Goal: Task Accomplishment & Management: Use online tool/utility

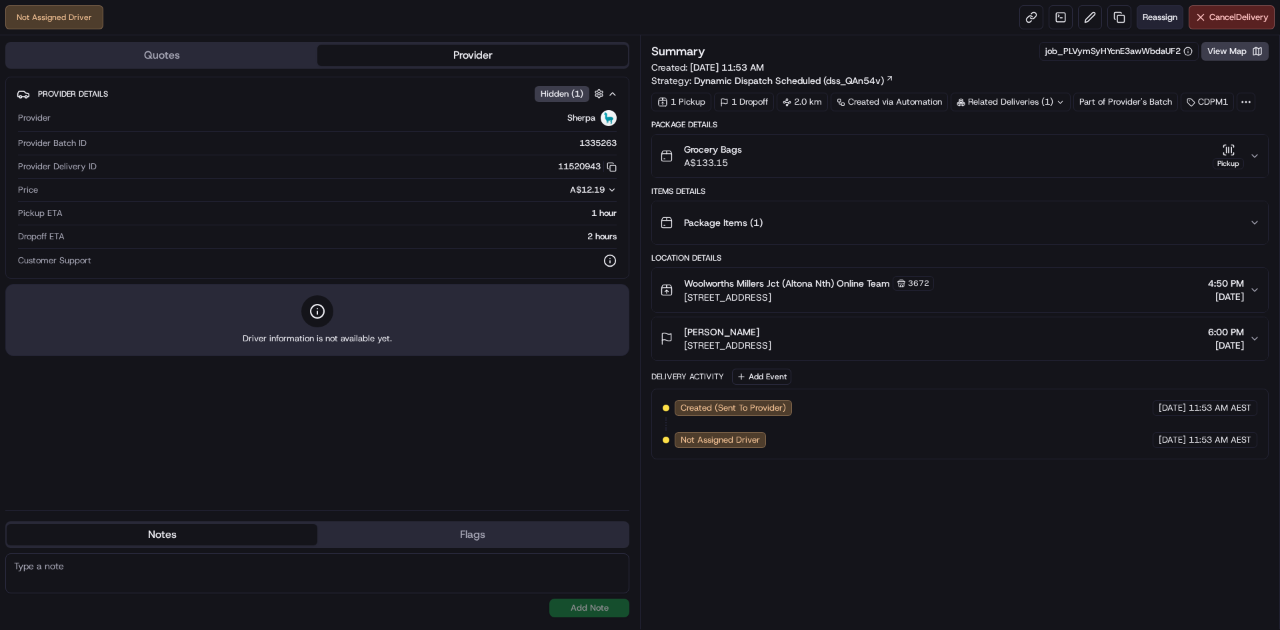
click at [1164, 13] on span "Reassign" at bounding box center [1160, 17] width 35 height 12
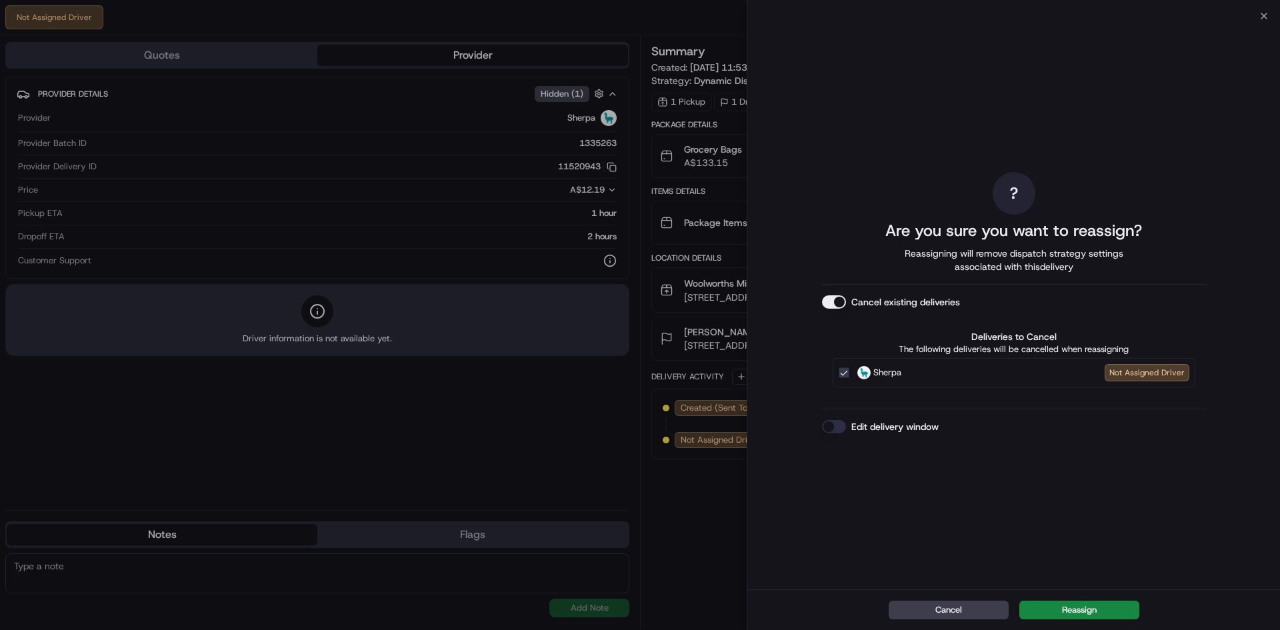
click at [835, 426] on button "Edit delivery window" at bounding box center [834, 426] width 24 height 13
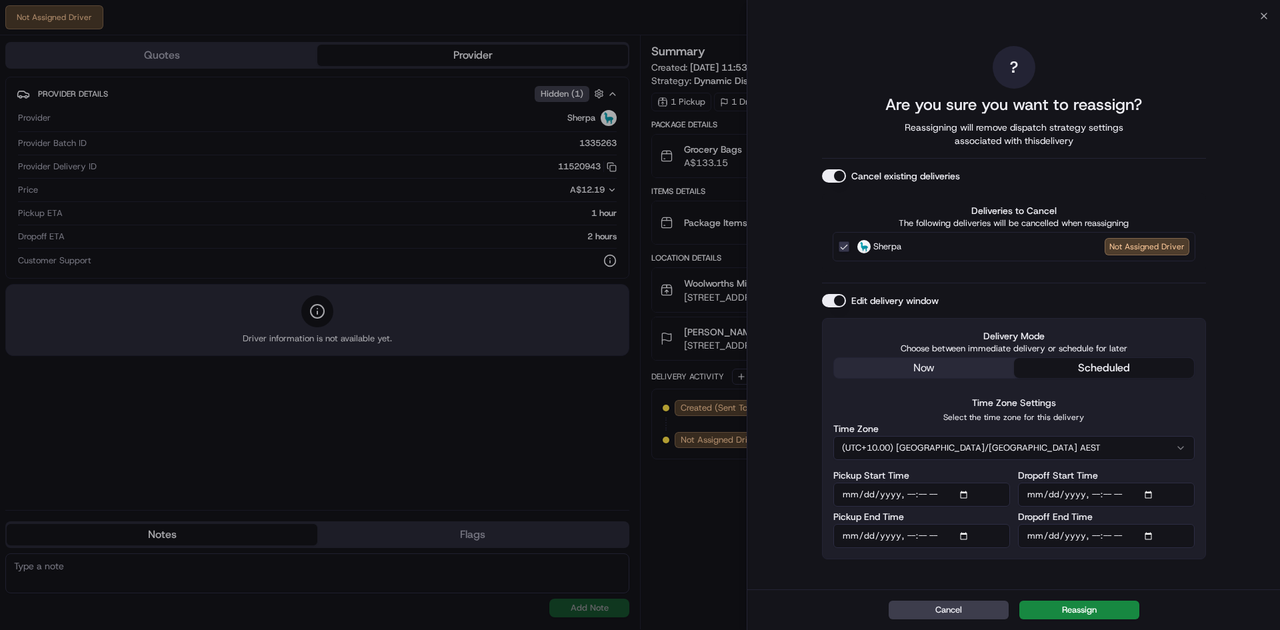
click at [1151, 491] on input "Dropoff Start Time" at bounding box center [1106, 495] width 177 height 24
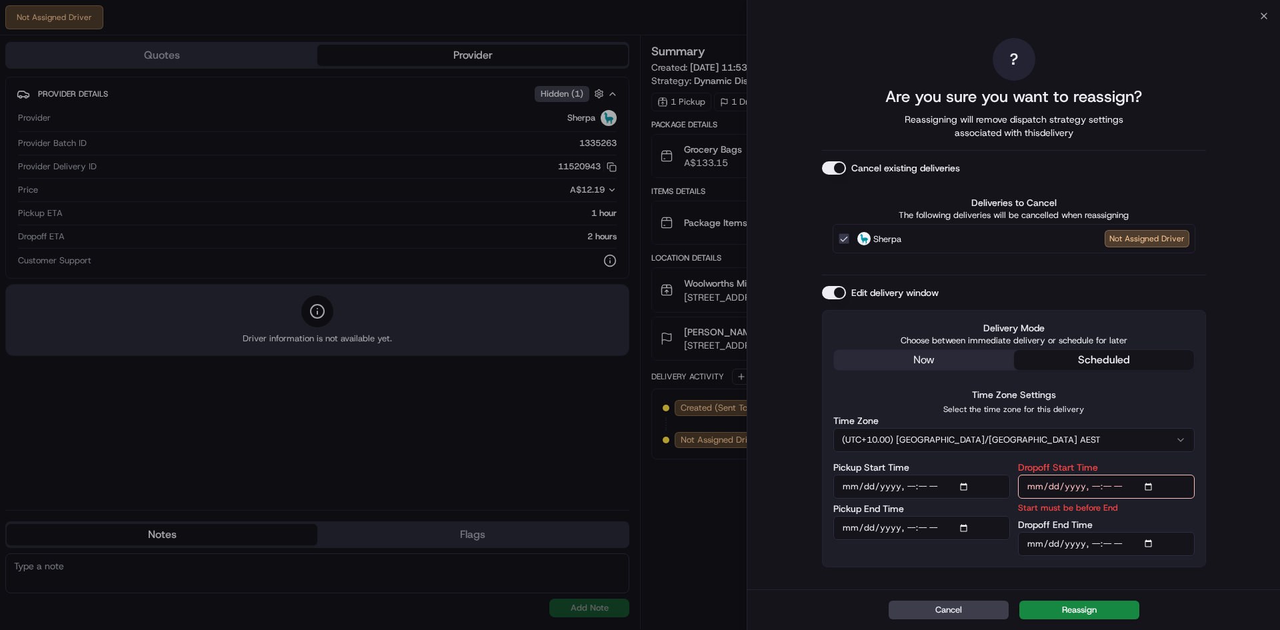
type input "[DATE]T19:00"
click at [1152, 543] on input "Dropoff End Time" at bounding box center [1106, 544] width 177 height 24
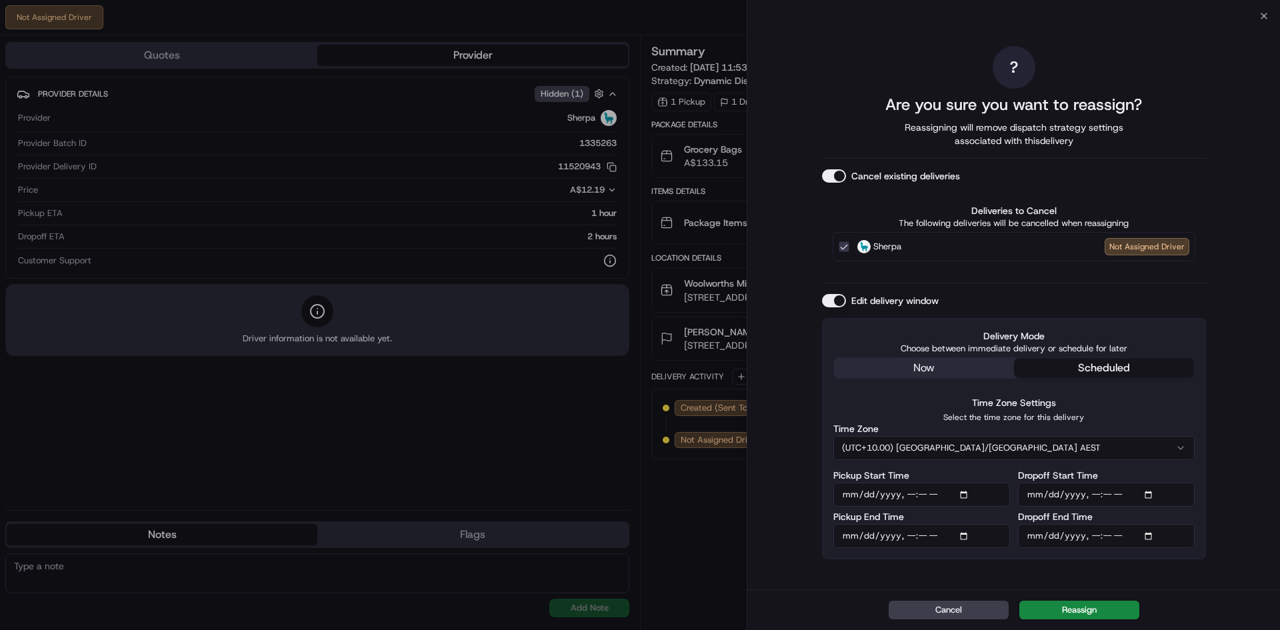
type input "[DATE]T20:00"
click at [965, 490] on input "Pickup Start Time" at bounding box center [921, 495] width 177 height 24
click at [1223, 406] on div "? Are you sure you want to reassign? Reassigning will remove dispatch strategy …" at bounding box center [1013, 302] width 533 height 573
click at [967, 495] on input "Pickup Start Time" at bounding box center [921, 495] width 177 height 24
type input "[DATE]T19:50"
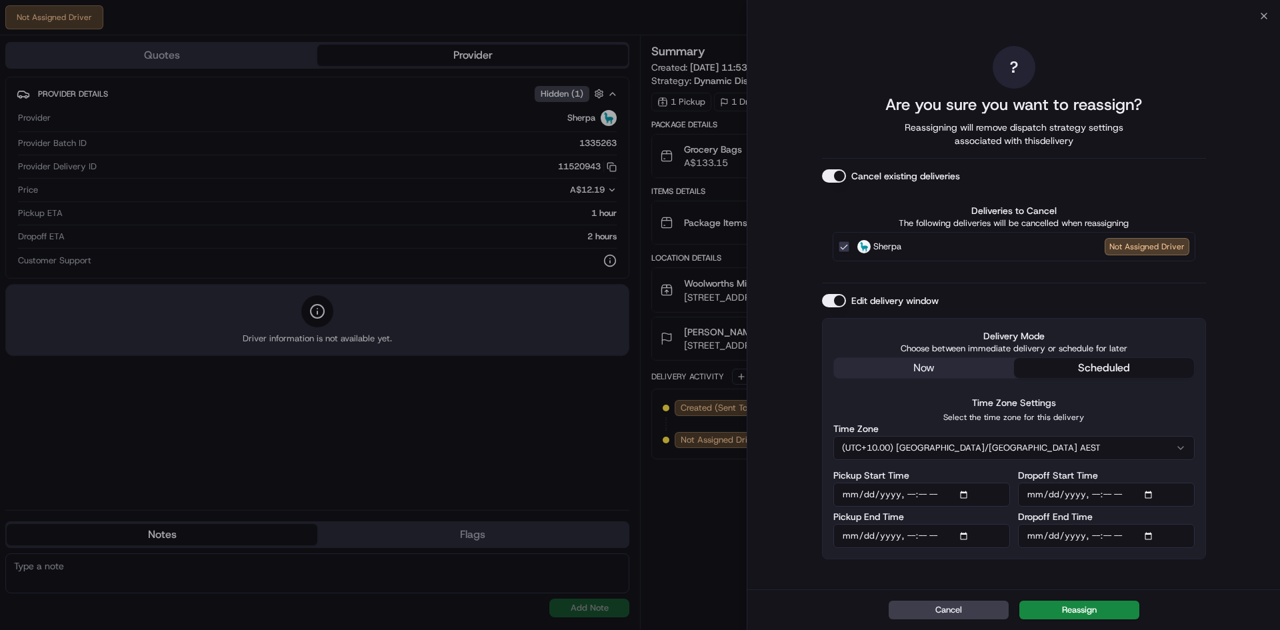
drag, startPoint x: 1253, startPoint y: 442, endPoint x: 1243, endPoint y: 443, distance: 10.1
click at [1253, 442] on div "? Are you sure you want to reassign? Reassigning will remove dispatch strategy …" at bounding box center [1013, 302] width 533 height 573
click at [1153, 493] on input "Dropoff Start Time" at bounding box center [1106, 495] width 177 height 24
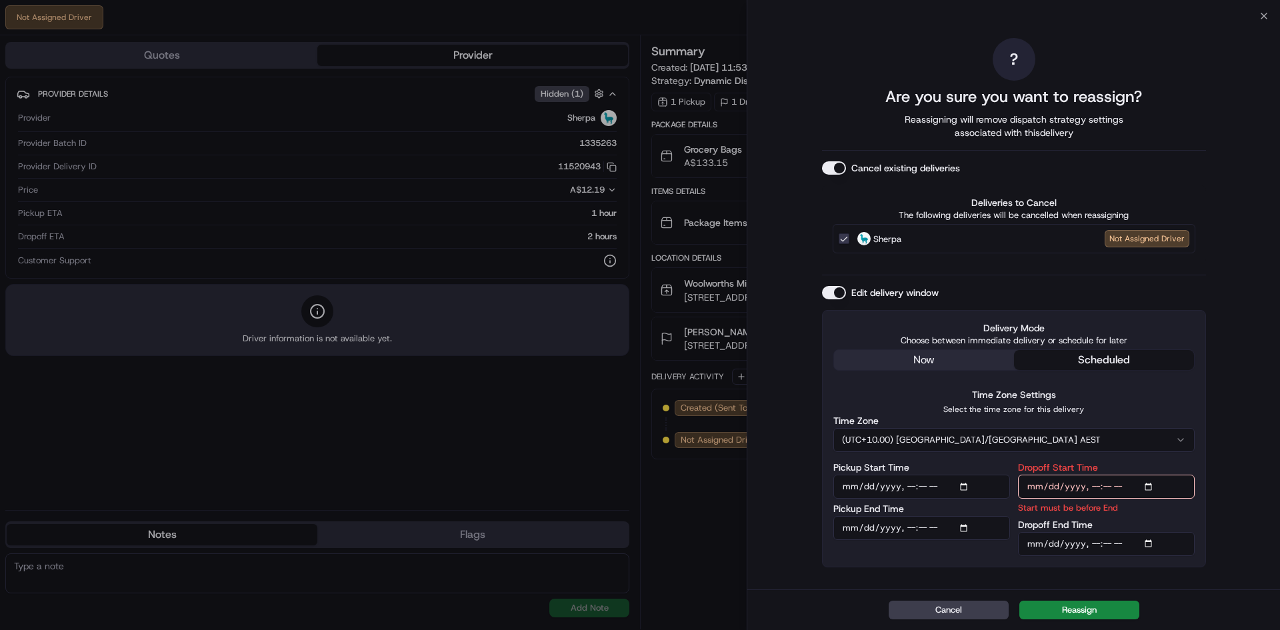
type input "[DATE]T20:00"
click at [1153, 543] on input "Dropoff End Time" at bounding box center [1106, 544] width 177 height 24
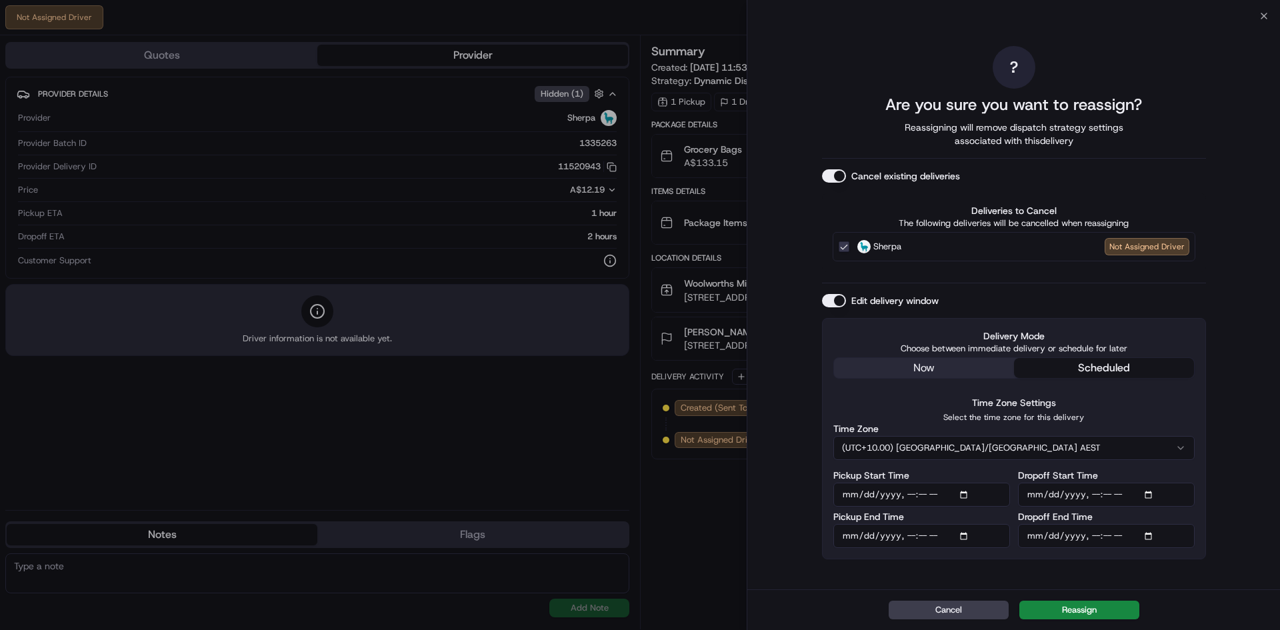
type input "[DATE]T21:00"
click at [1212, 576] on div "? Are you sure you want to reassign? Reassigning will remove dispatch strategy …" at bounding box center [1013, 302] width 533 height 573
click at [1079, 610] on button "Reassign" at bounding box center [1079, 610] width 120 height 19
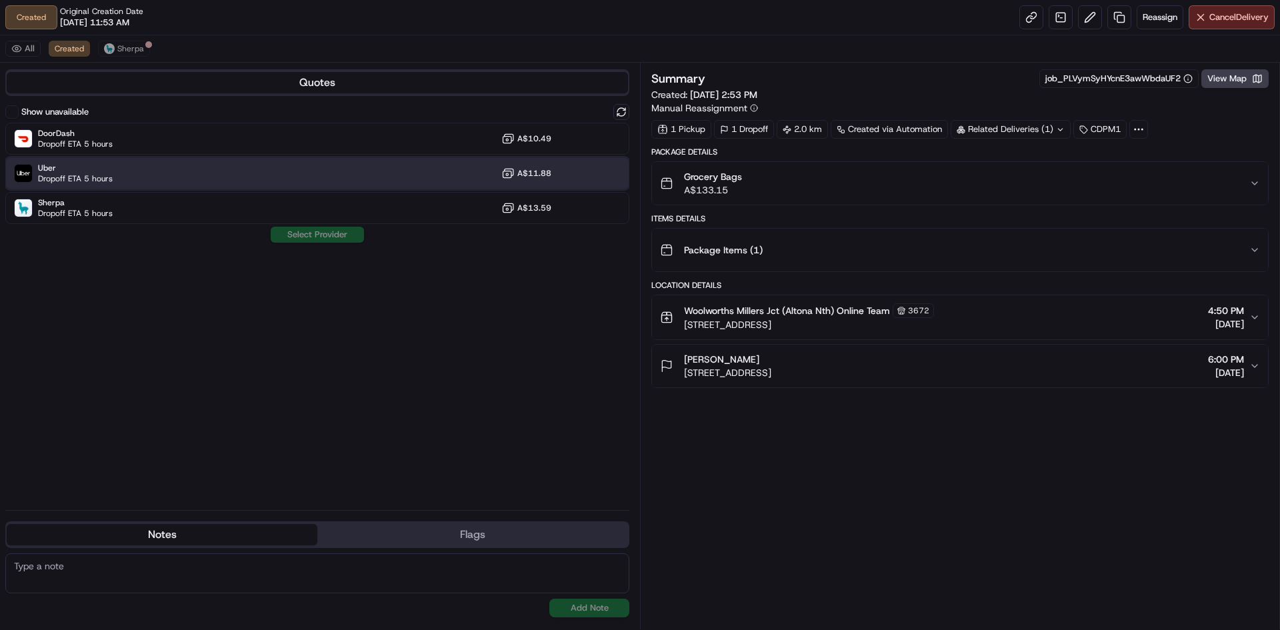
click at [241, 171] on div "Uber Dropoff ETA 5 hours A$11.88" at bounding box center [317, 173] width 624 height 32
click at [315, 229] on button "Assign Provider" at bounding box center [317, 235] width 95 height 16
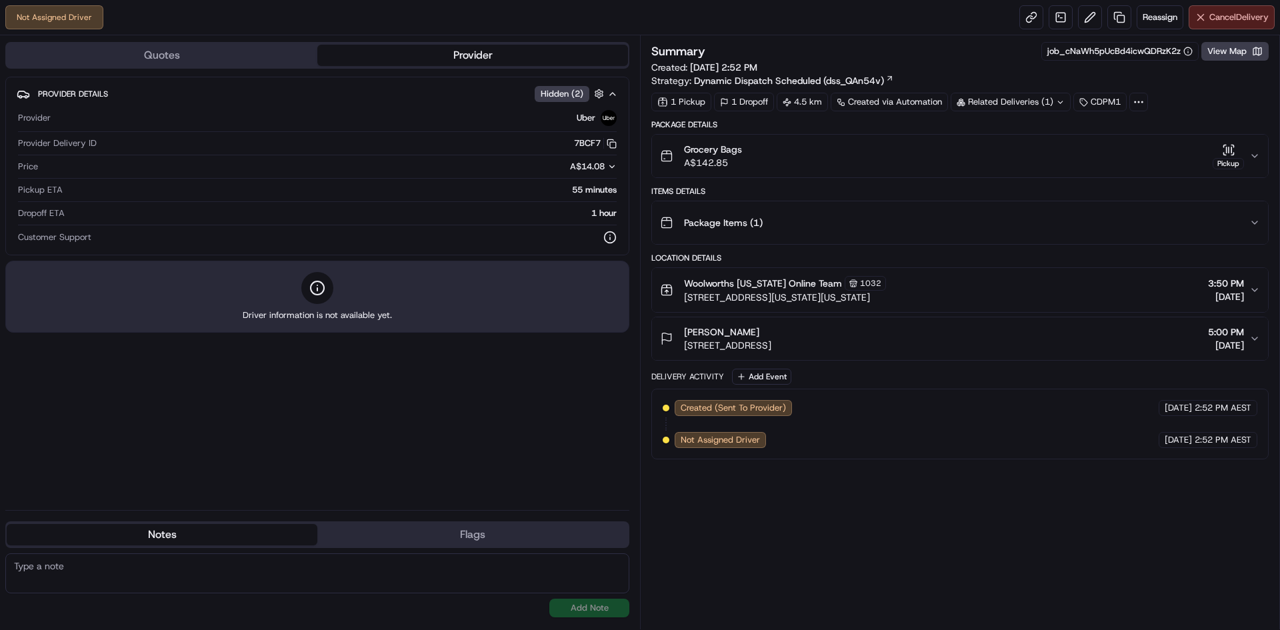
click at [1235, 17] on span "Cancel Delivery" at bounding box center [1238, 17] width 59 height 12
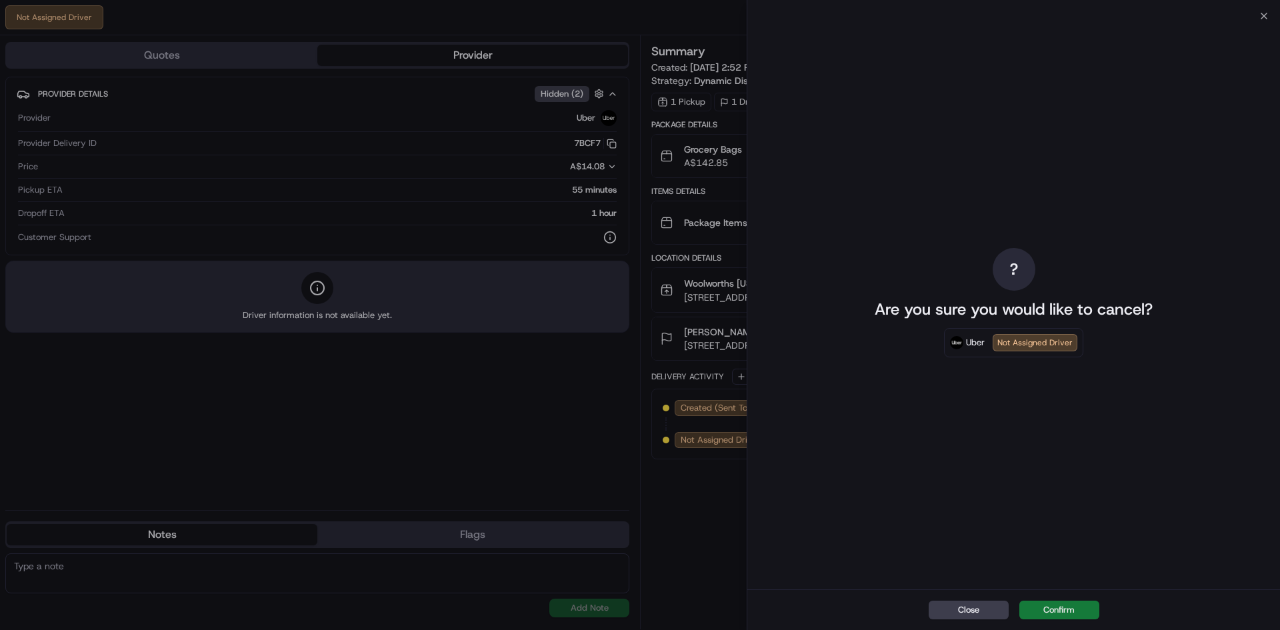
click at [1051, 613] on button "Confirm" at bounding box center [1059, 610] width 80 height 19
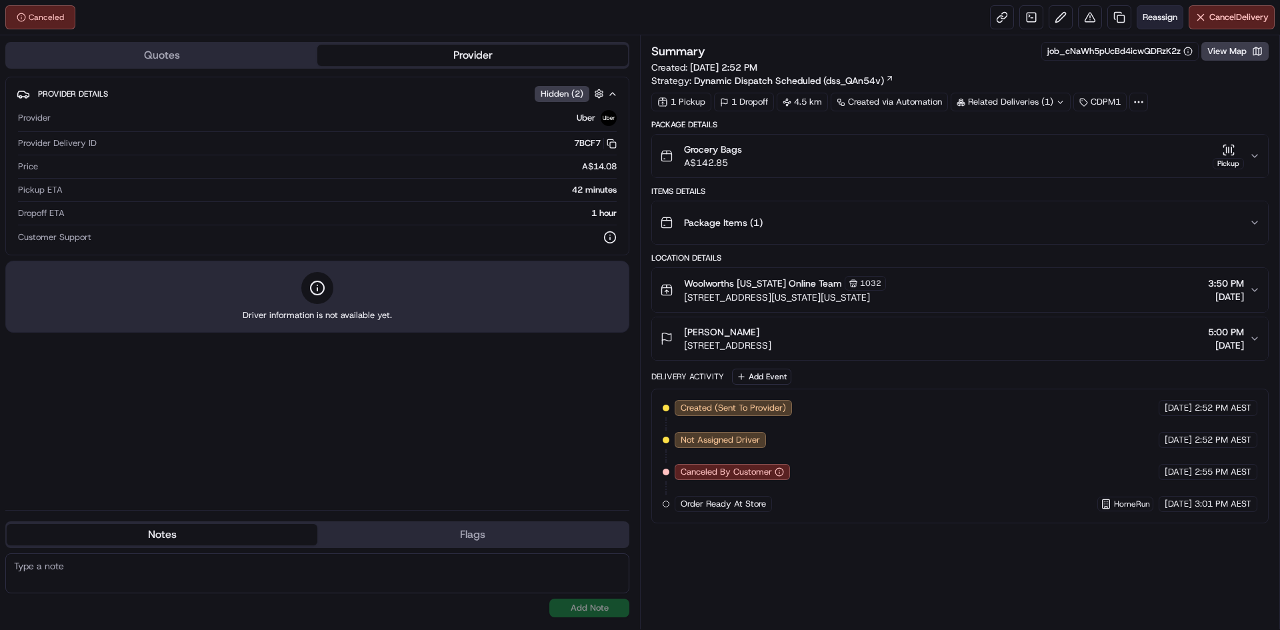
click at [1156, 10] on button "Reassign" at bounding box center [1160, 17] width 47 height 24
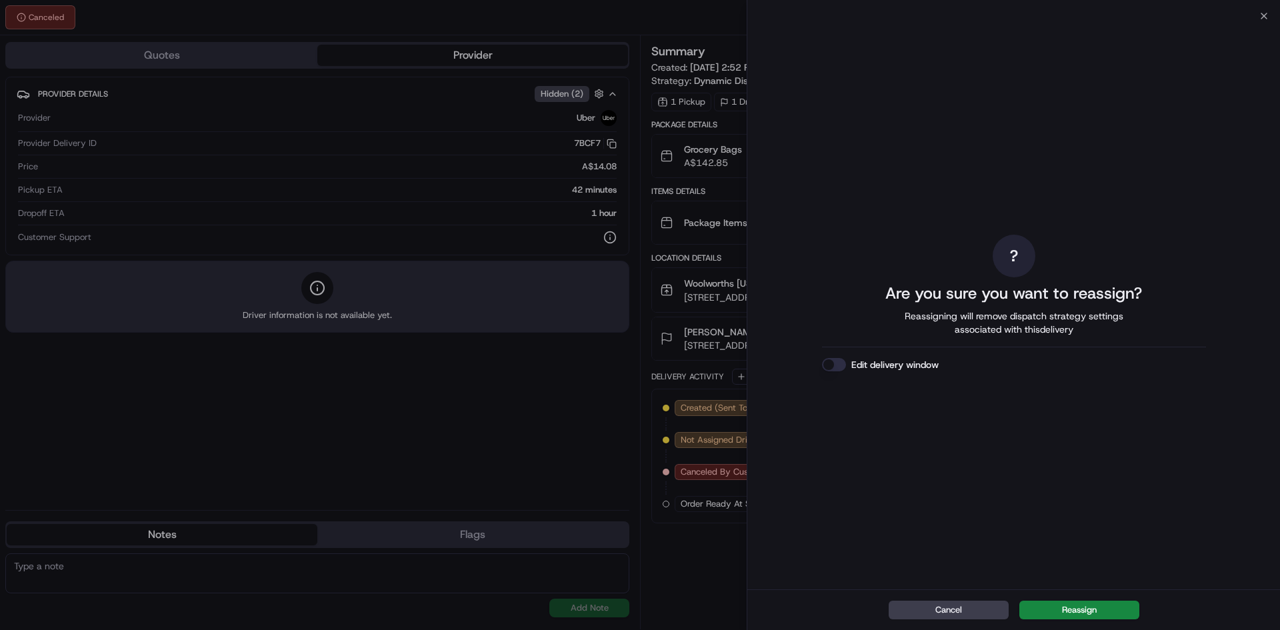
click at [825, 362] on button "Edit delivery window" at bounding box center [834, 364] width 24 height 13
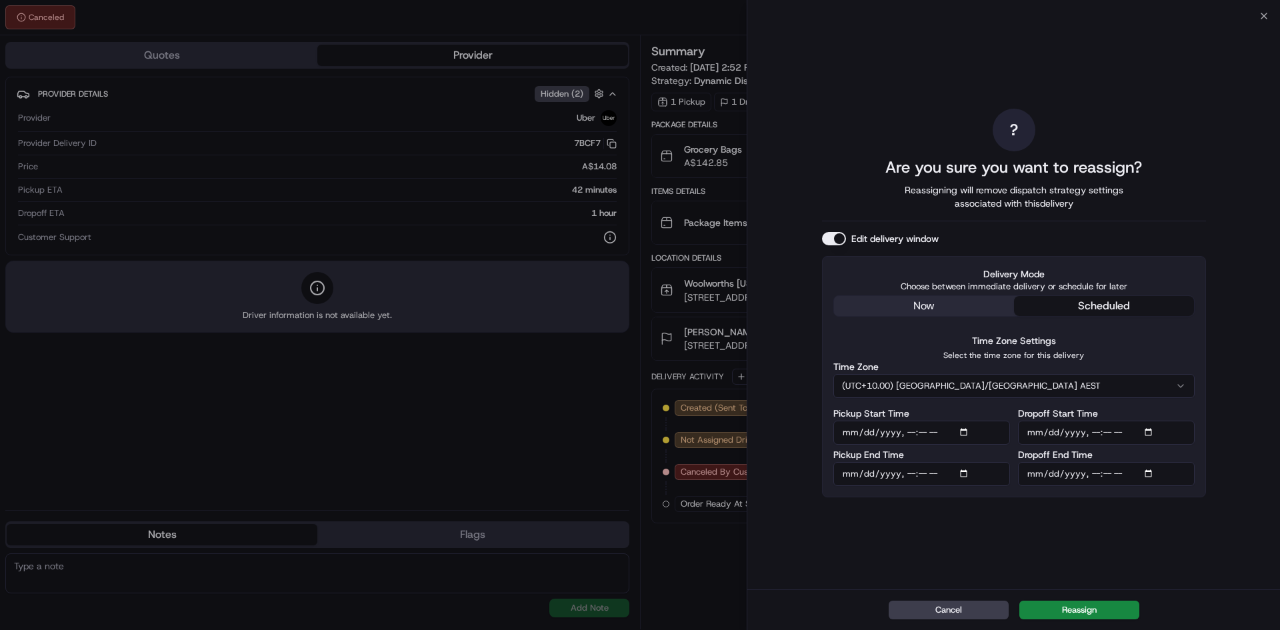
click at [964, 431] on input "Pickup Start Time" at bounding box center [921, 433] width 177 height 24
type input "2025-08-22T17:50"
click at [916, 565] on div "? Are you sure you want to reassign? Reassigning will remove dispatch strategy …" at bounding box center [1014, 303] width 384 height 568
click at [1149, 431] on input "Dropoff Start Time" at bounding box center [1106, 433] width 177 height 24
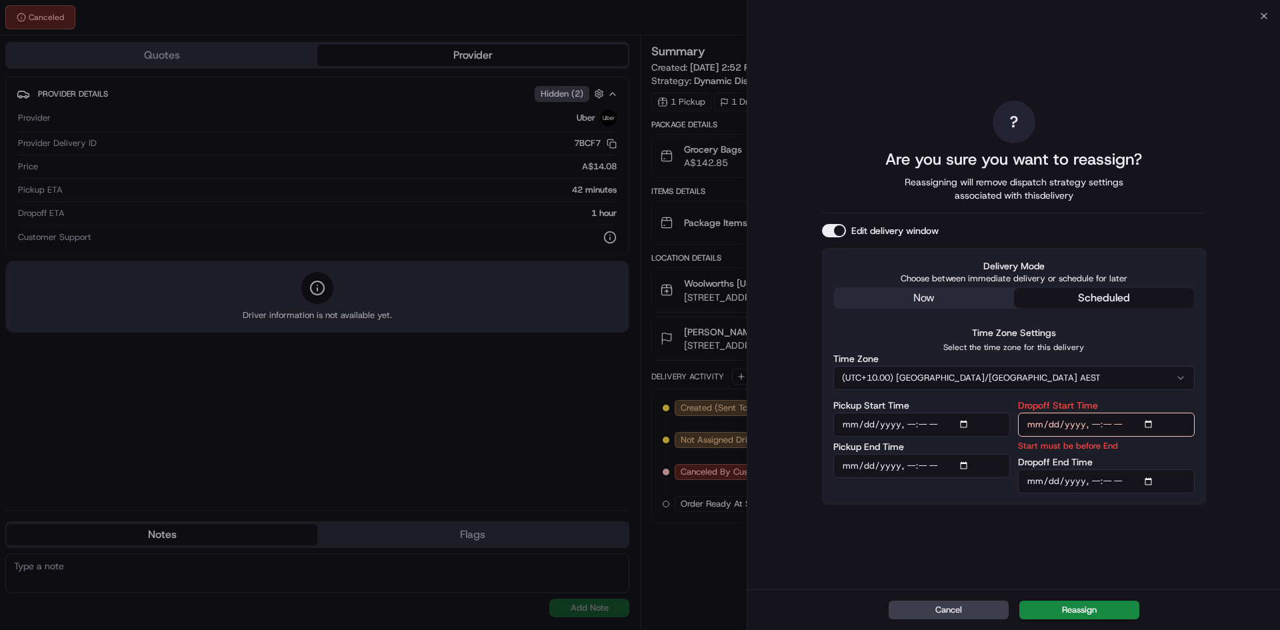
type input "[DATE]T18:00"
click at [1151, 480] on input "Dropoff End Time" at bounding box center [1106, 481] width 177 height 24
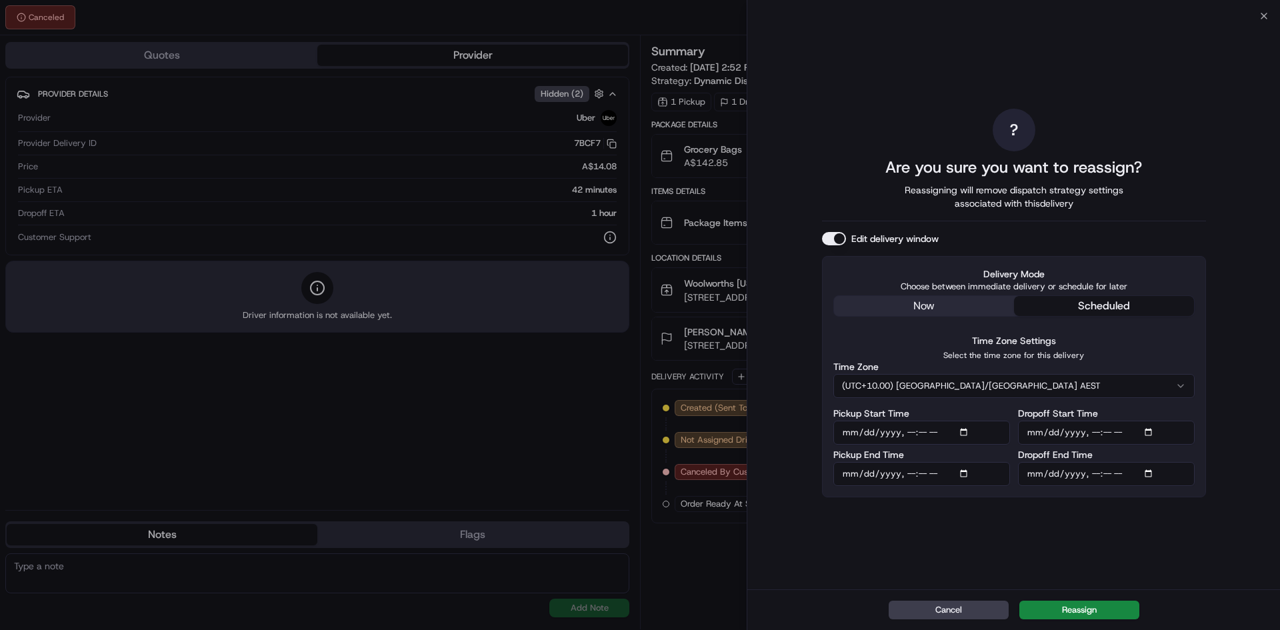
type input "[DATE]T19:00"
click at [1146, 541] on div "? Are you sure you want to reassign? Reassigning will remove dispatch strategy …" at bounding box center [1014, 303] width 384 height 568
click at [1093, 611] on button "Reassign" at bounding box center [1079, 610] width 120 height 19
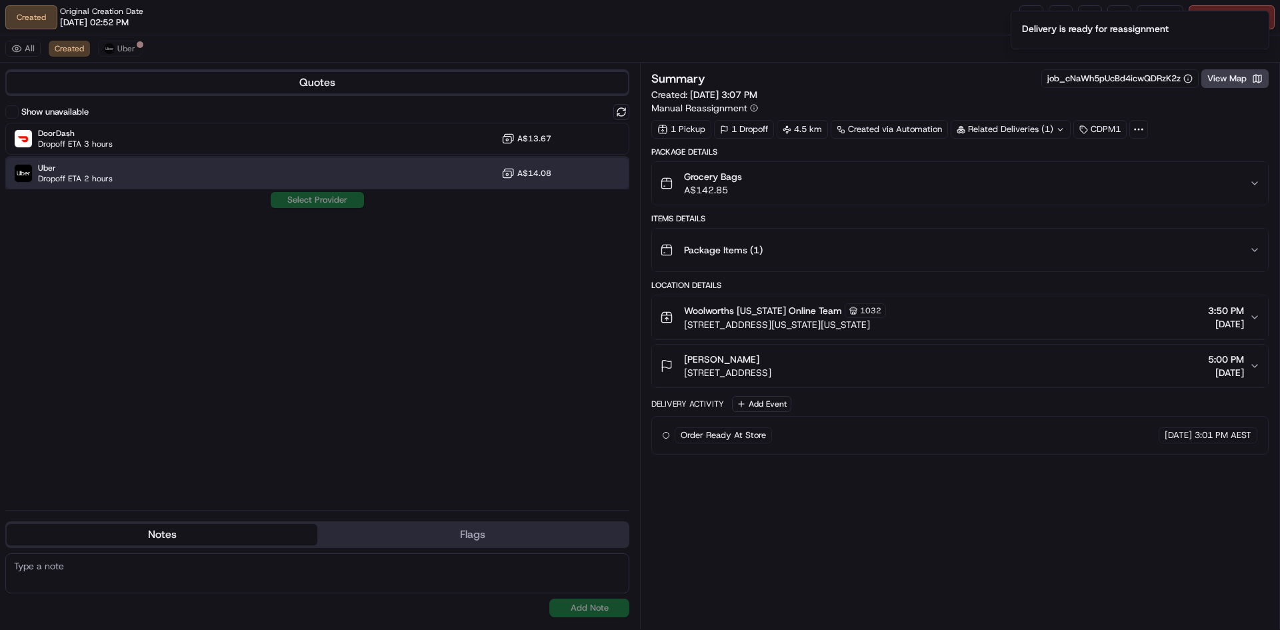
click at [139, 173] on div "Uber Dropoff ETA 2 hours A$14.08" at bounding box center [317, 173] width 624 height 32
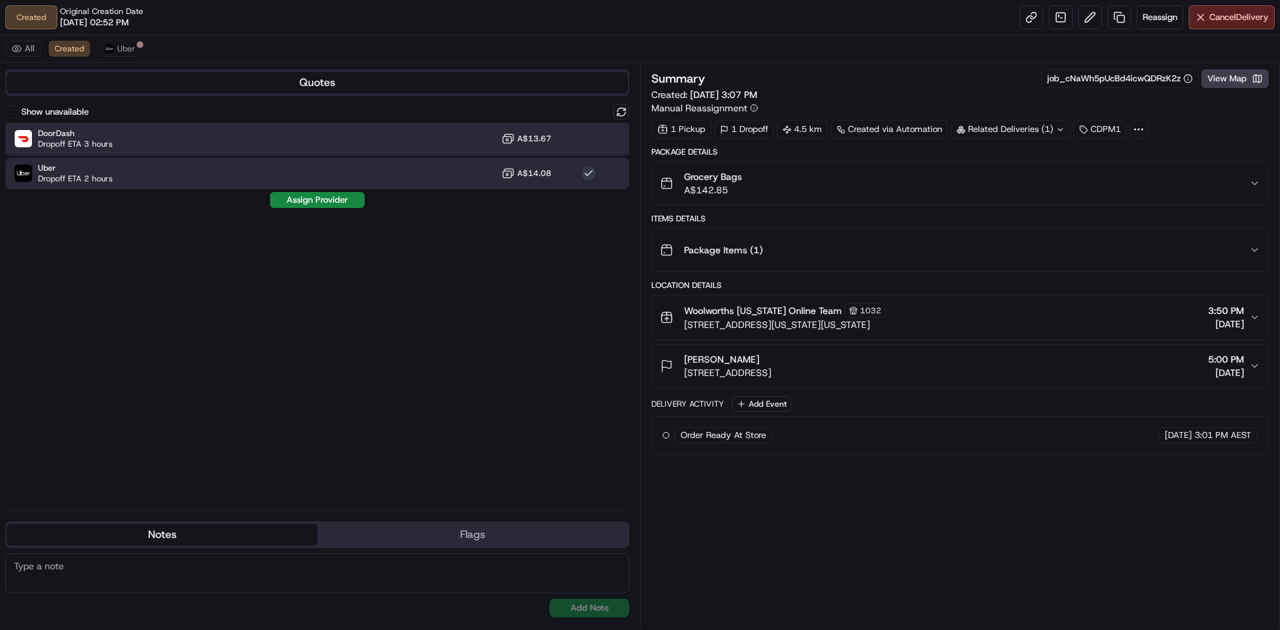
click at [312, 137] on div "DoorDash Dropoff ETA 3 hours A$13.67" at bounding box center [317, 139] width 624 height 32
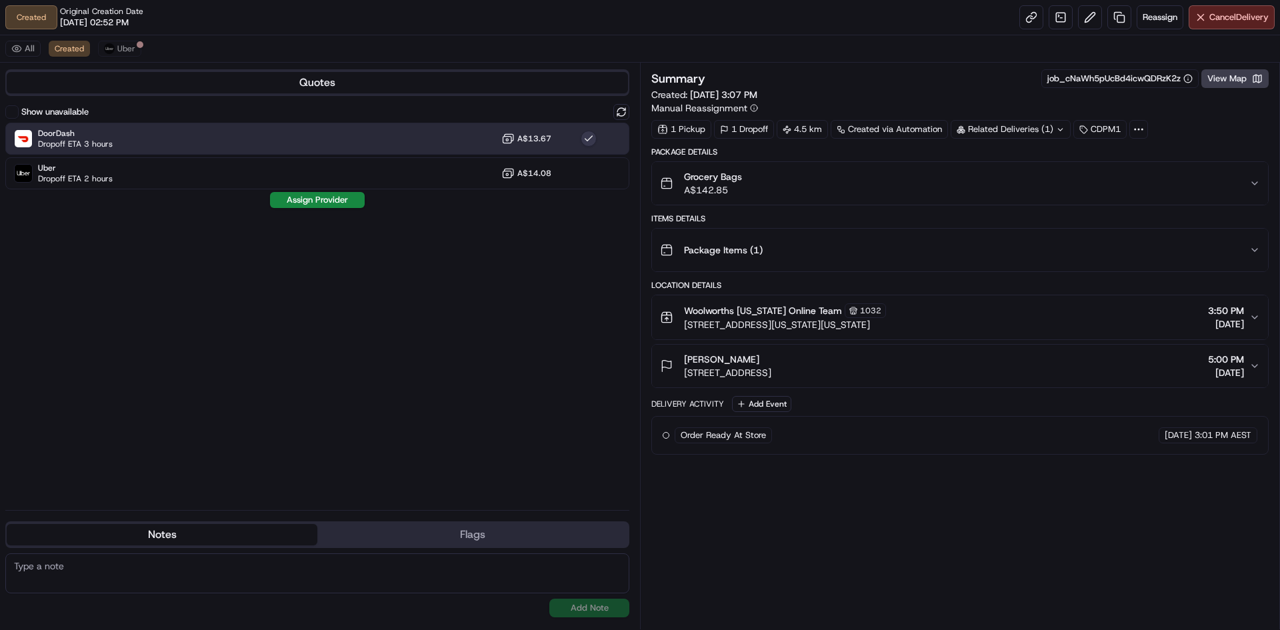
drag, startPoint x: 324, startPoint y: 196, endPoint x: 343, endPoint y: 217, distance: 27.8
click at [323, 196] on button "Assign Provider" at bounding box center [317, 200] width 95 height 16
